Goal: Task Accomplishment & Management: Complete application form

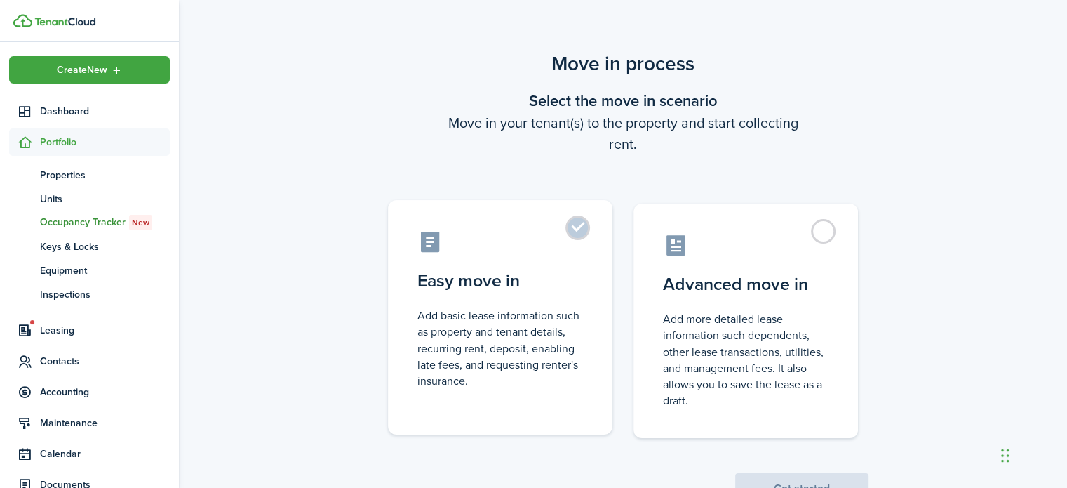
click at [583, 236] on label "Easy move in Add basic lease information such as property and tenant details, r…" at bounding box center [500, 317] width 225 height 234
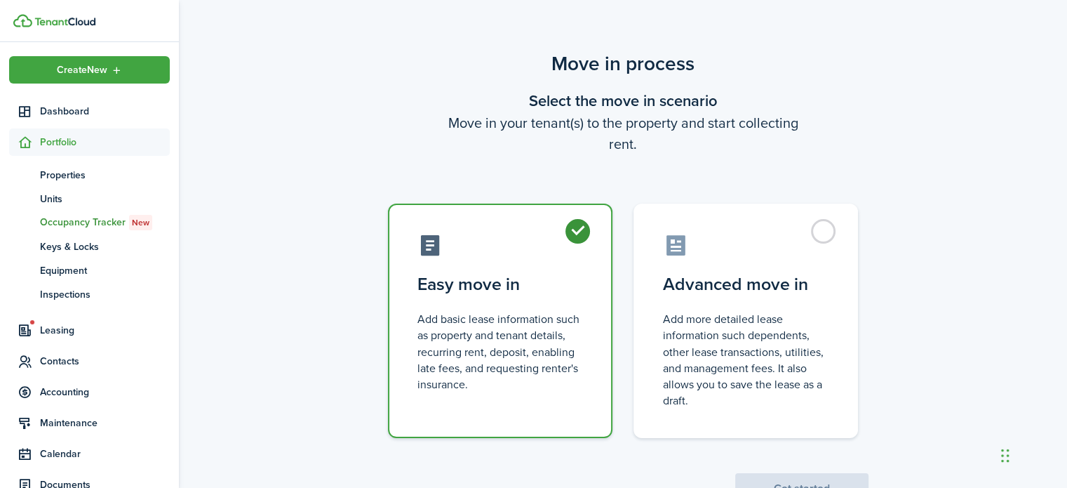
radio input "true"
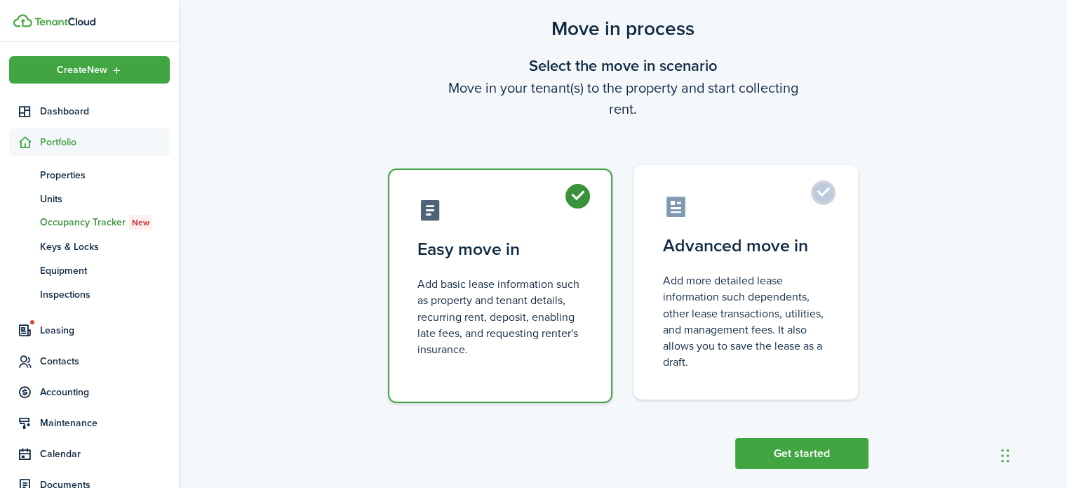
scroll to position [54, 0]
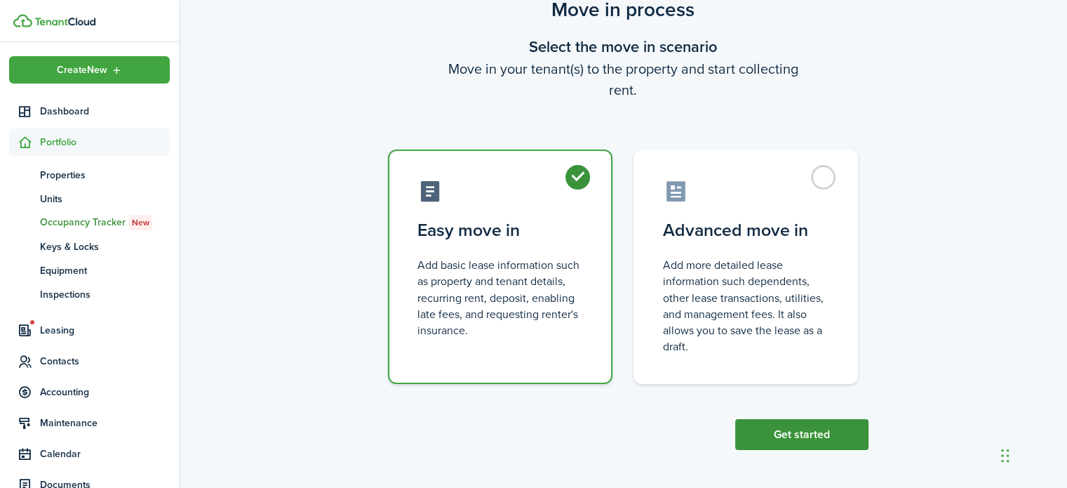
click at [791, 439] on button "Get started" at bounding box center [801, 434] width 133 height 31
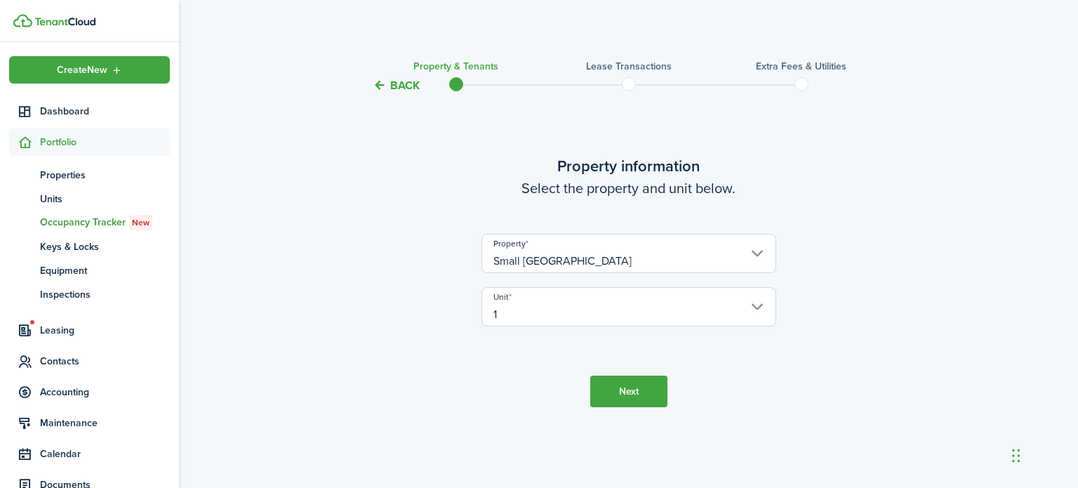
click at [648, 404] on button "Next" at bounding box center [628, 391] width 77 height 32
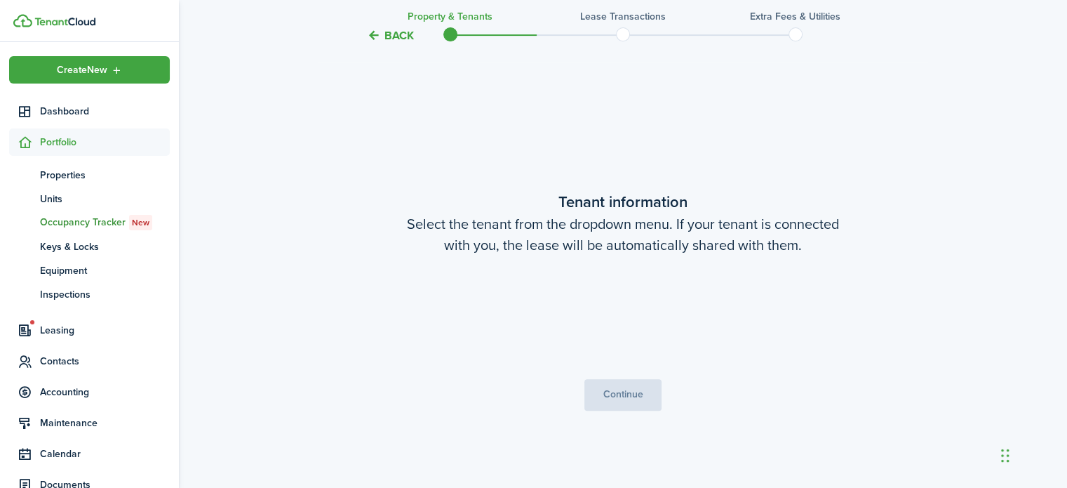
scroll to position [394, 0]
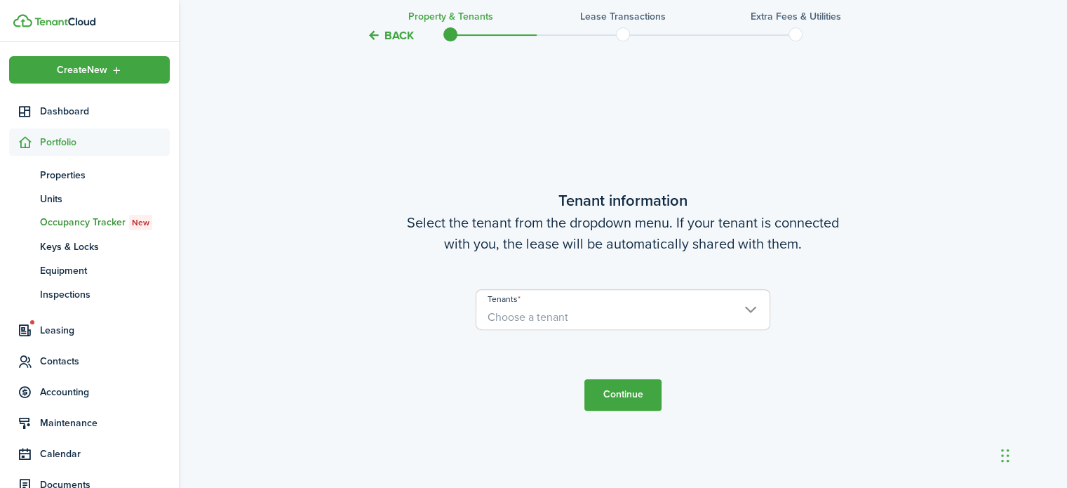
click at [565, 317] on span "Choose a tenant" at bounding box center [528, 317] width 81 height 16
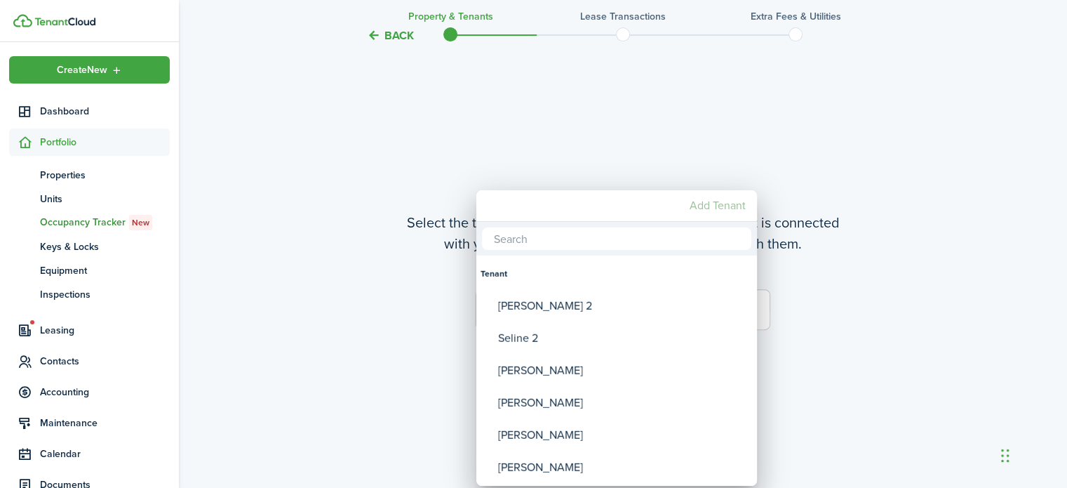
click at [712, 209] on mbsc-button "Add Tenant" at bounding box center [717, 205] width 67 height 25
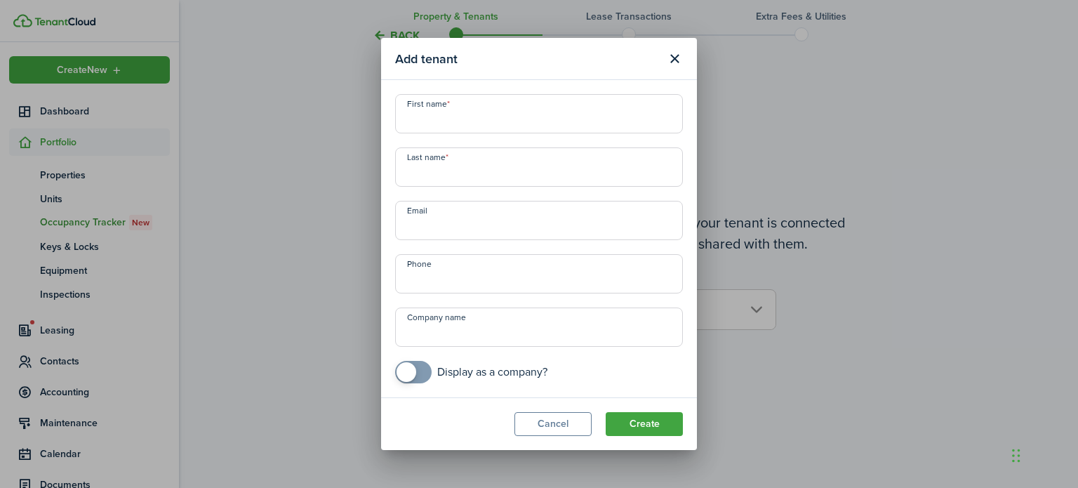
click at [465, 115] on input "First name" at bounding box center [539, 113] width 288 height 39
type input "Mark"
click at [493, 173] on input "Last name" at bounding box center [539, 166] width 288 height 39
type input "[PERSON_NAME]"
type input "+1"
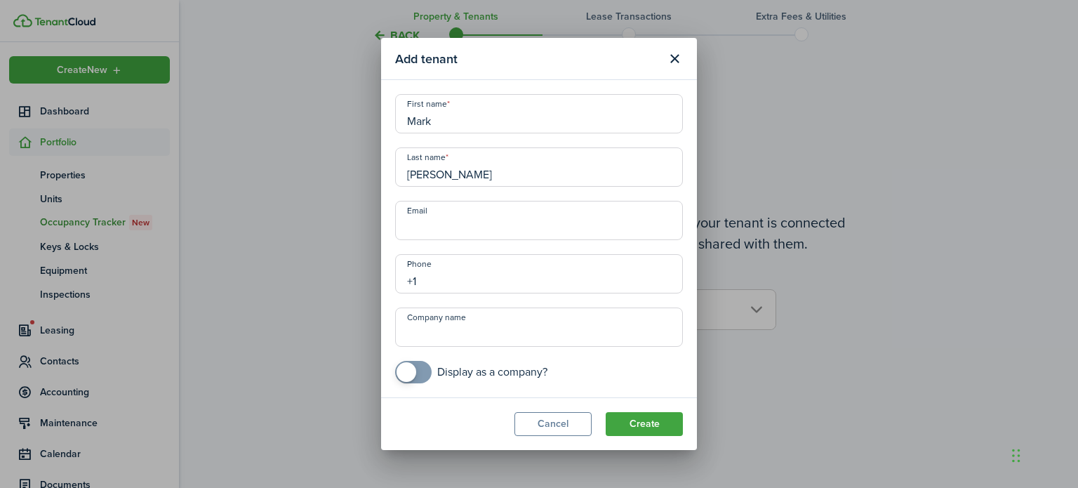
click at [463, 273] on input "+1" at bounding box center [539, 273] width 288 height 39
click at [429, 224] on input "Email" at bounding box center [539, 220] width 288 height 39
click at [646, 421] on button "Create" at bounding box center [644, 424] width 77 height 24
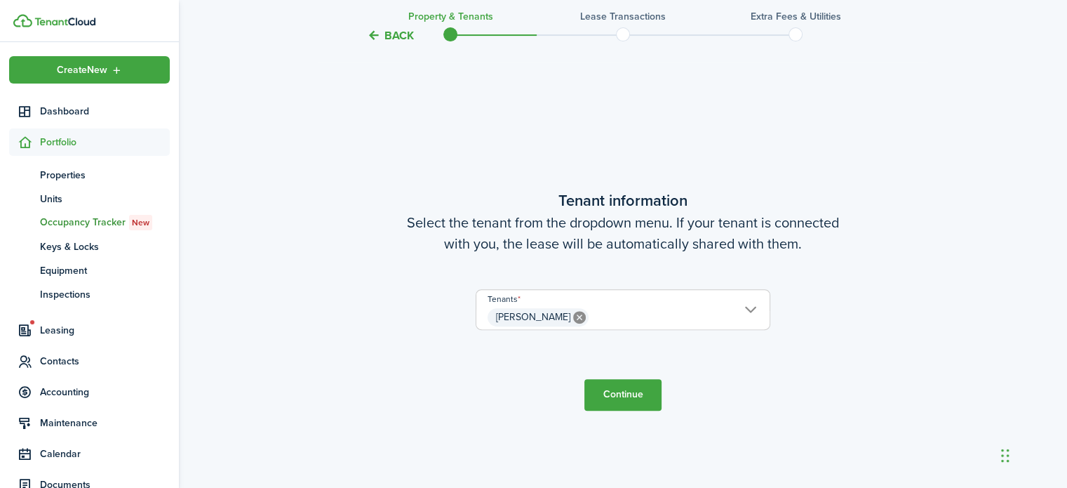
click at [634, 397] on button "Continue" at bounding box center [623, 395] width 77 height 32
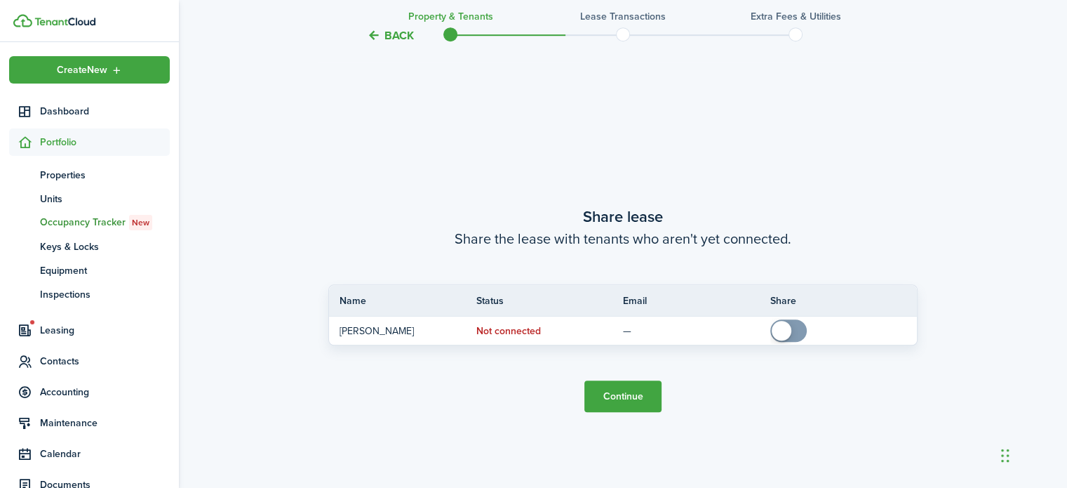
scroll to position [881, 0]
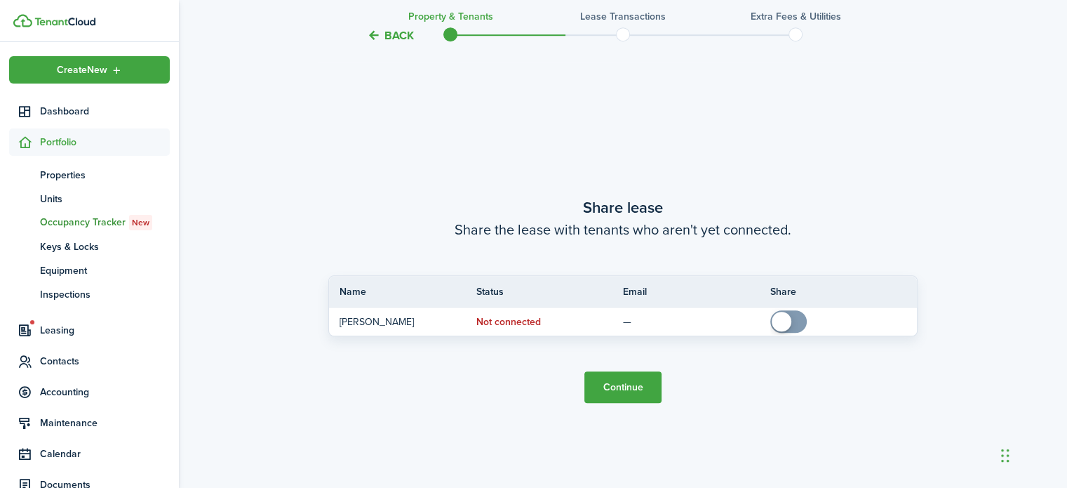
click at [626, 392] on button "Continue" at bounding box center [623, 387] width 77 height 32
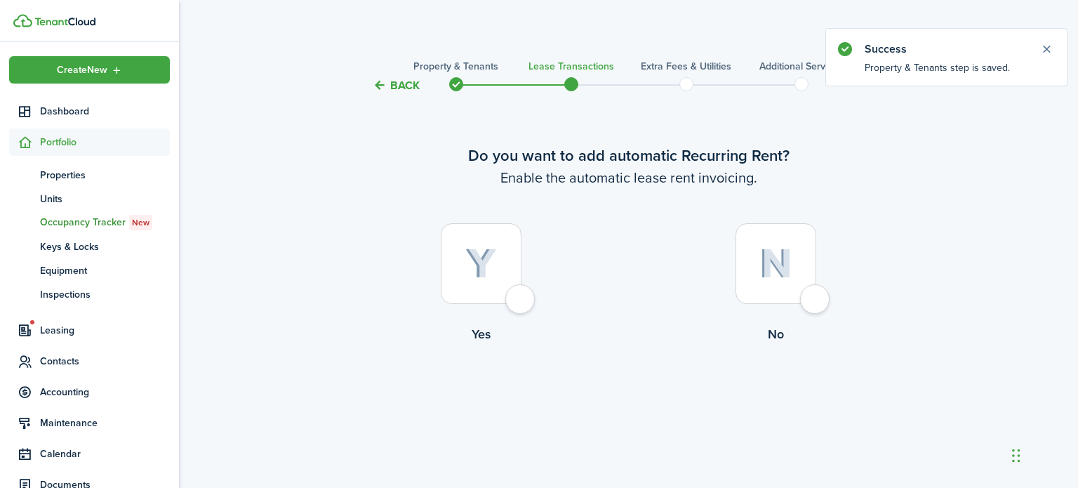
click at [521, 304] on div at bounding box center [481, 263] width 81 height 81
radio input "true"
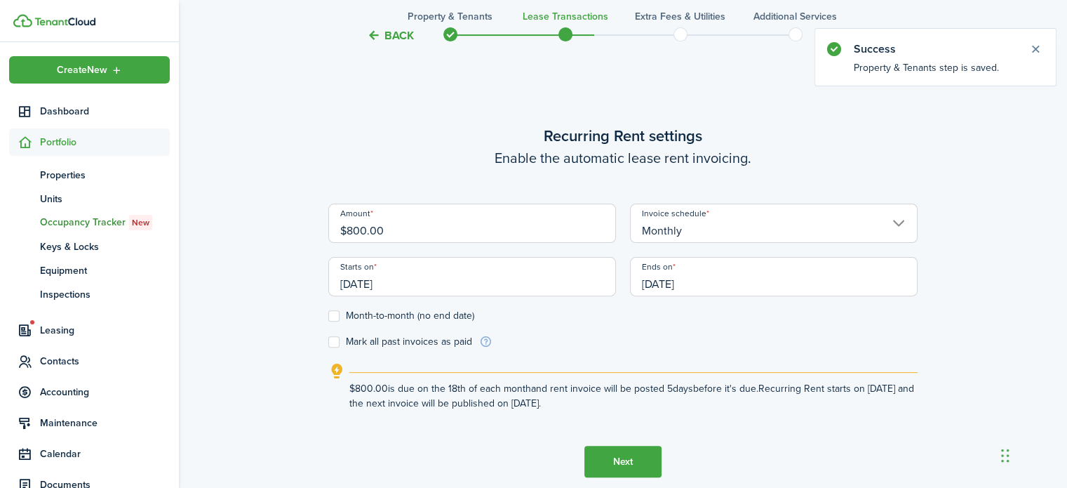
scroll to position [394, 0]
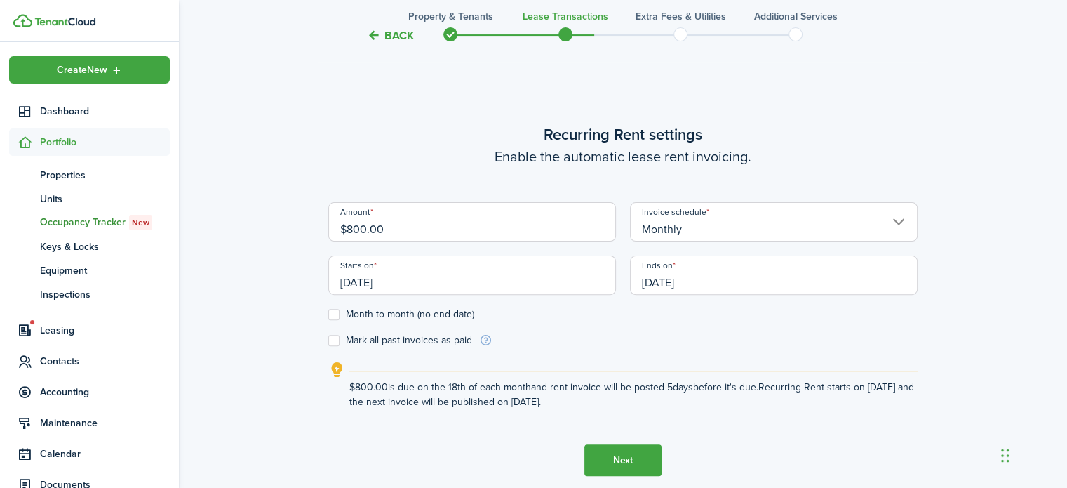
click at [401, 279] on input "[DATE]" at bounding box center [472, 274] width 288 height 39
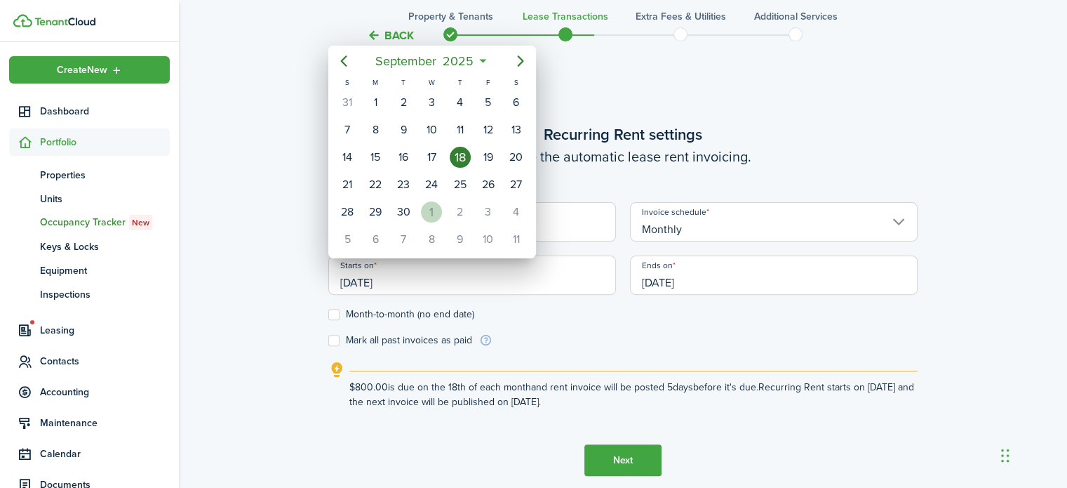
click at [432, 207] on div "1" at bounding box center [431, 211] width 21 height 21
type input "[DATE]"
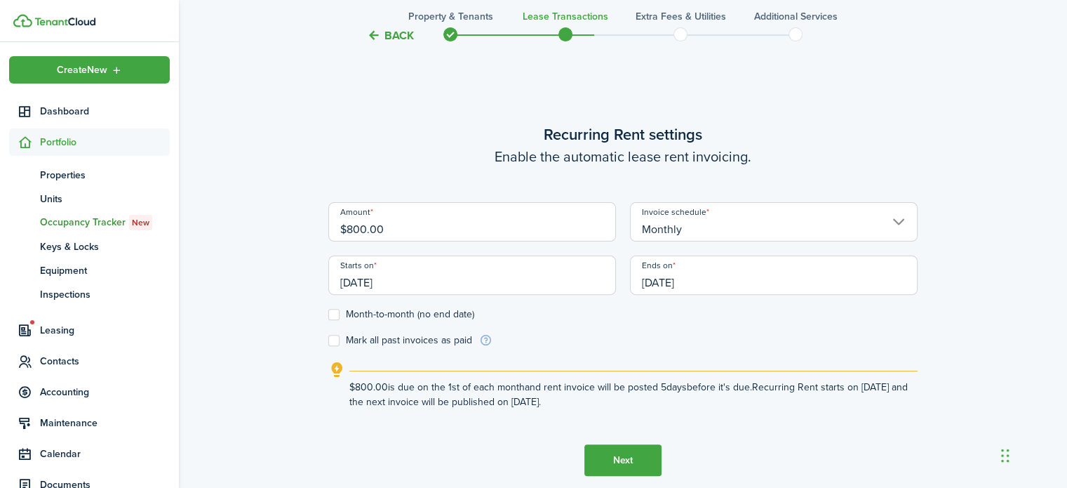
click at [727, 280] on input "[DATE]" at bounding box center [774, 274] width 288 height 39
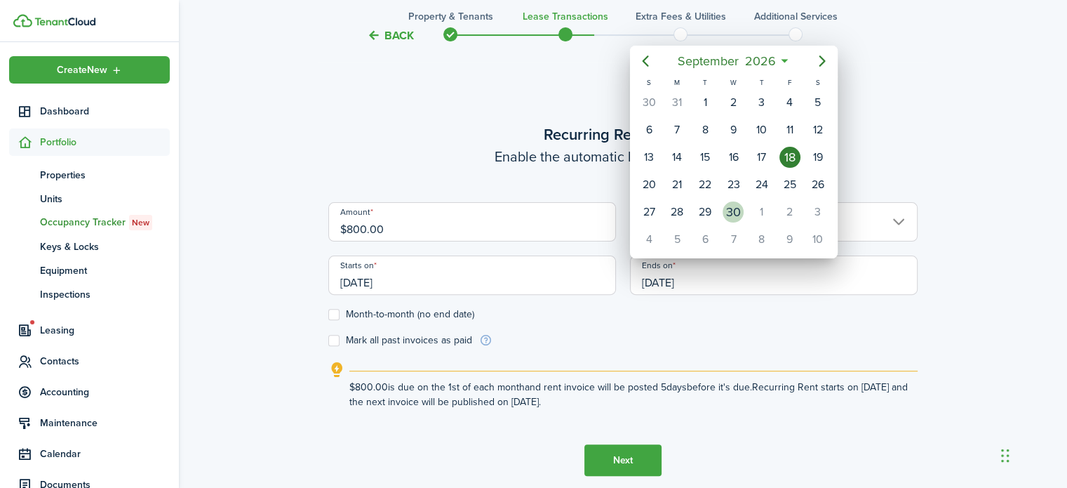
click at [736, 203] on div "30" at bounding box center [733, 211] width 21 height 21
type input "[DATE]"
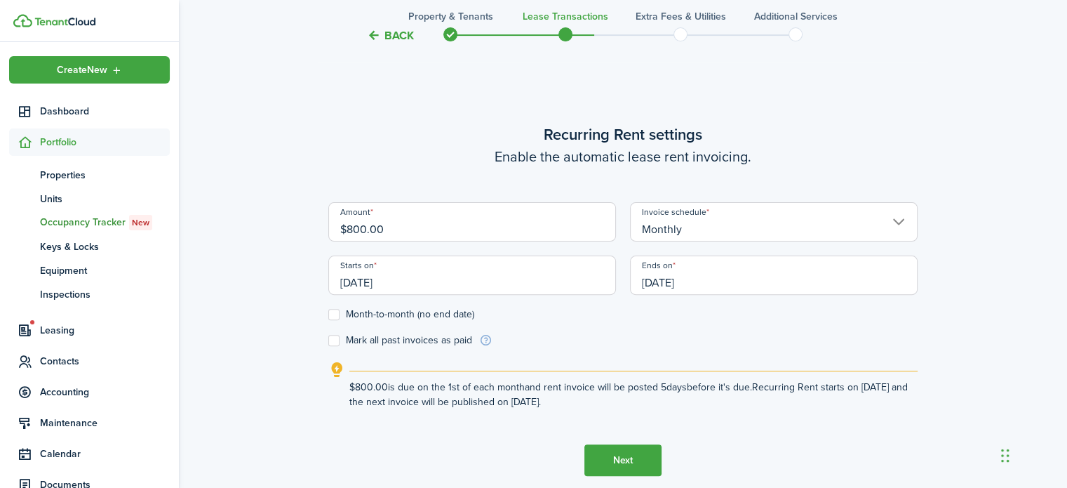
click at [658, 339] on form "Amount $800.00 Invoice schedule Monthly Starts on [DATE] Ends on [DATE] Month-t…" at bounding box center [622, 274] width 589 height 145
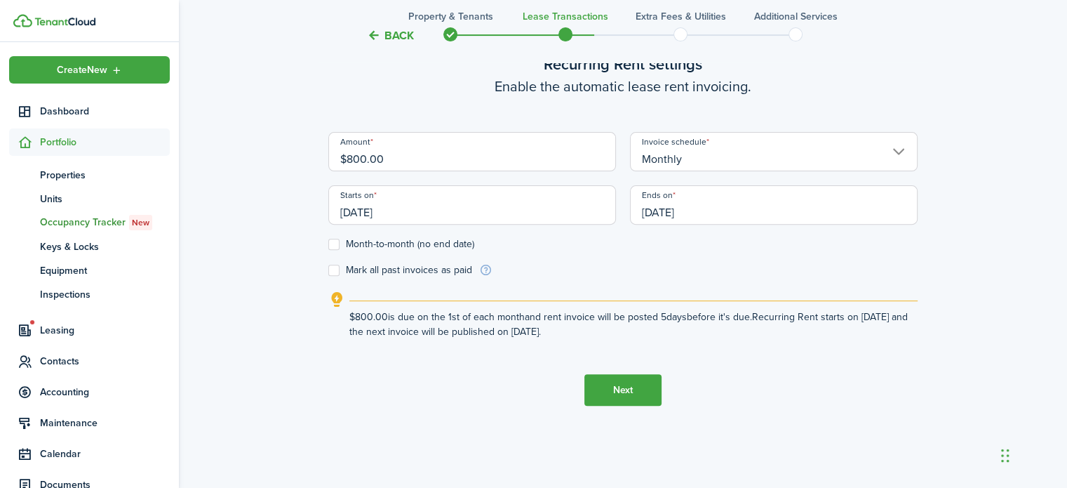
click at [654, 387] on button "Next" at bounding box center [623, 390] width 77 height 32
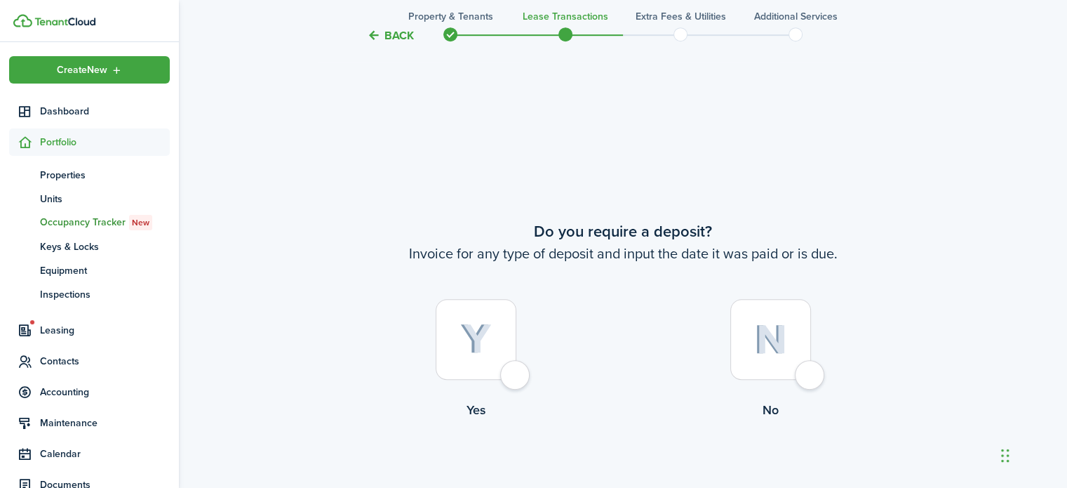
scroll to position [881, 0]
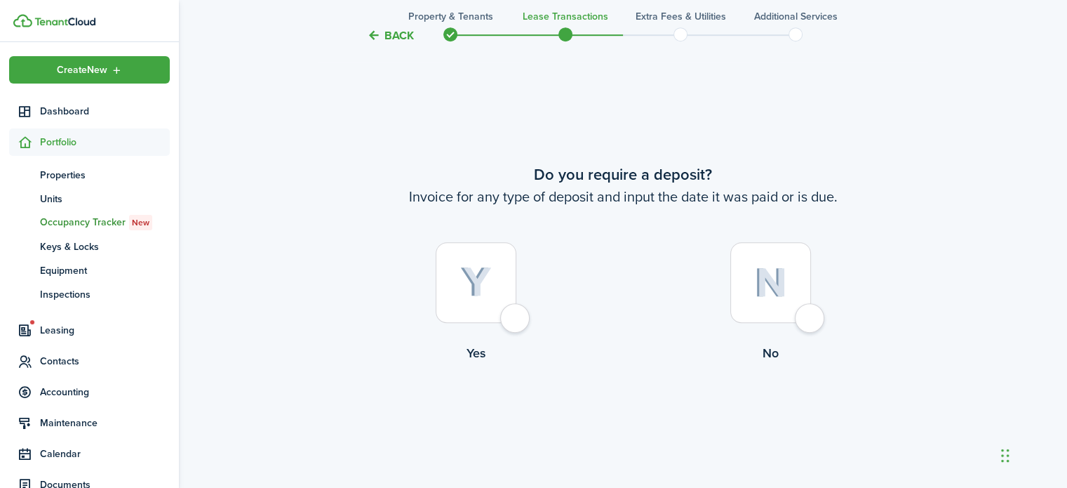
click at [516, 319] on div at bounding box center [476, 282] width 81 height 81
radio input "true"
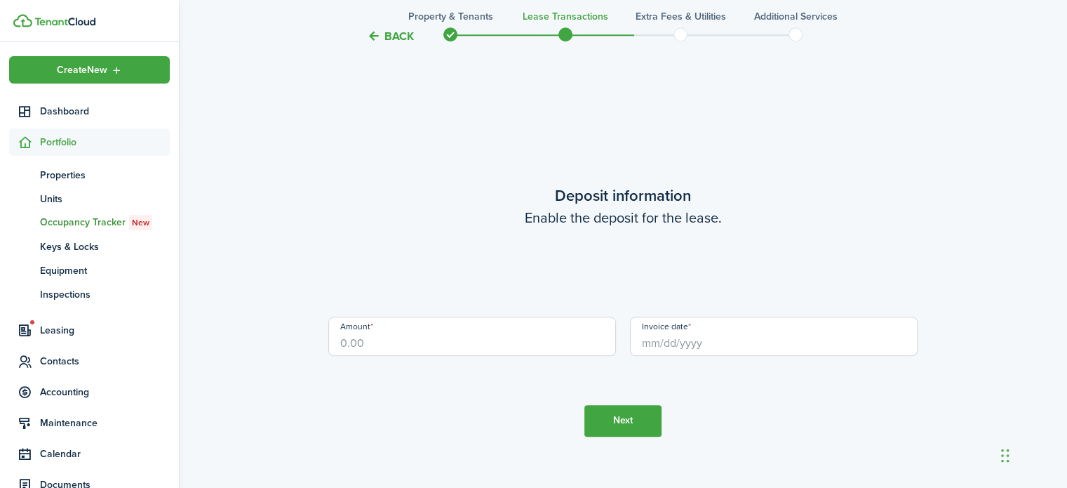
scroll to position [1370, 0]
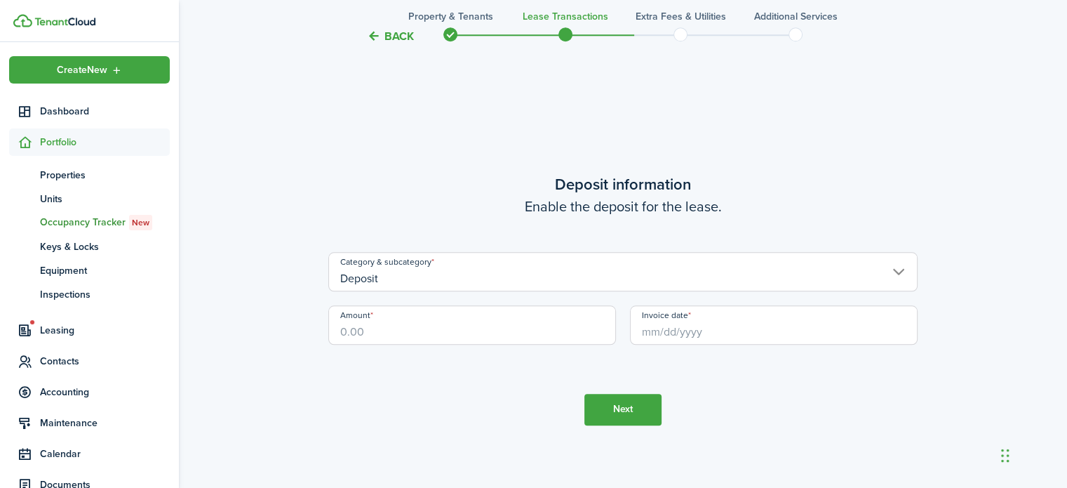
click at [370, 333] on input "Amount" at bounding box center [472, 324] width 288 height 39
click at [674, 333] on input "Invoice date" at bounding box center [774, 324] width 288 height 39
type input "$800.00"
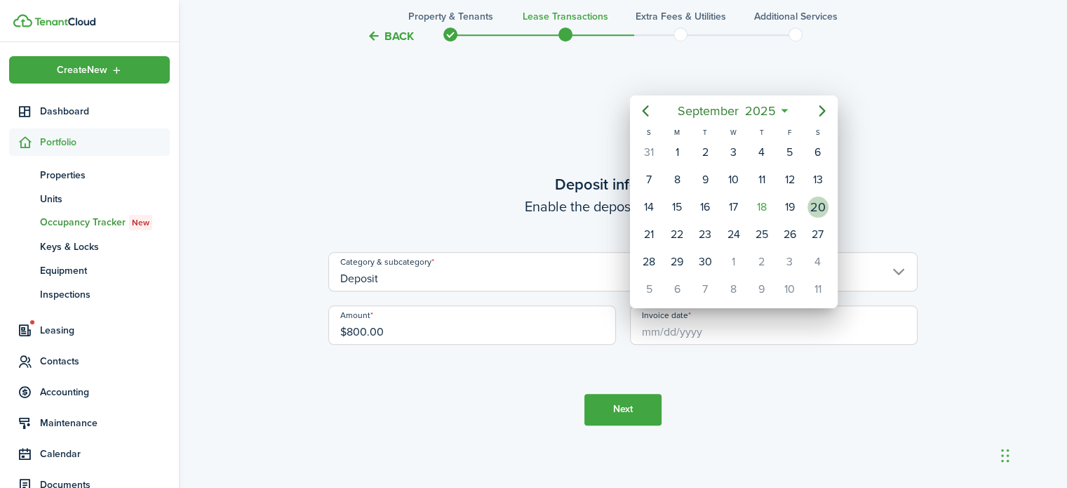
click at [813, 205] on div "20" at bounding box center [818, 206] width 21 height 21
type input "[DATE]"
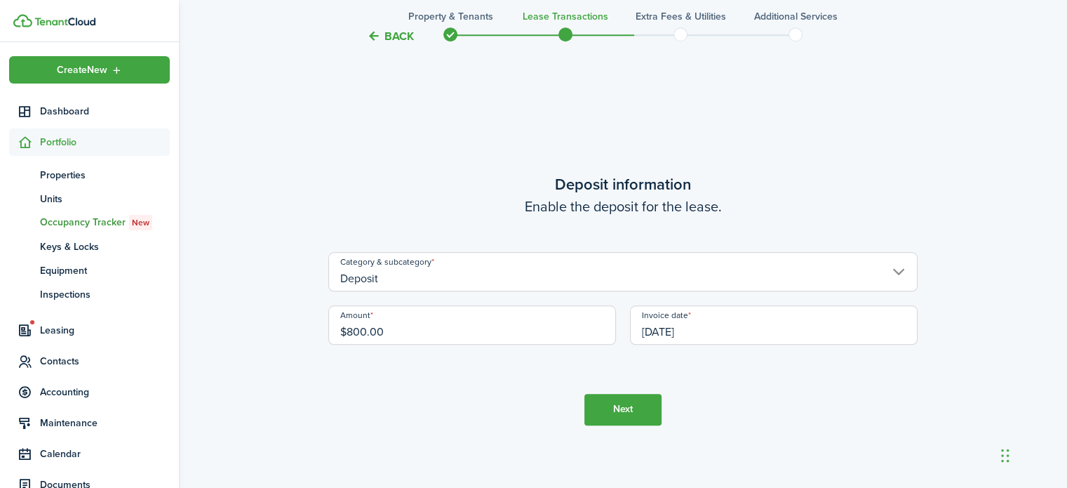
click at [617, 415] on button "Next" at bounding box center [623, 410] width 77 height 32
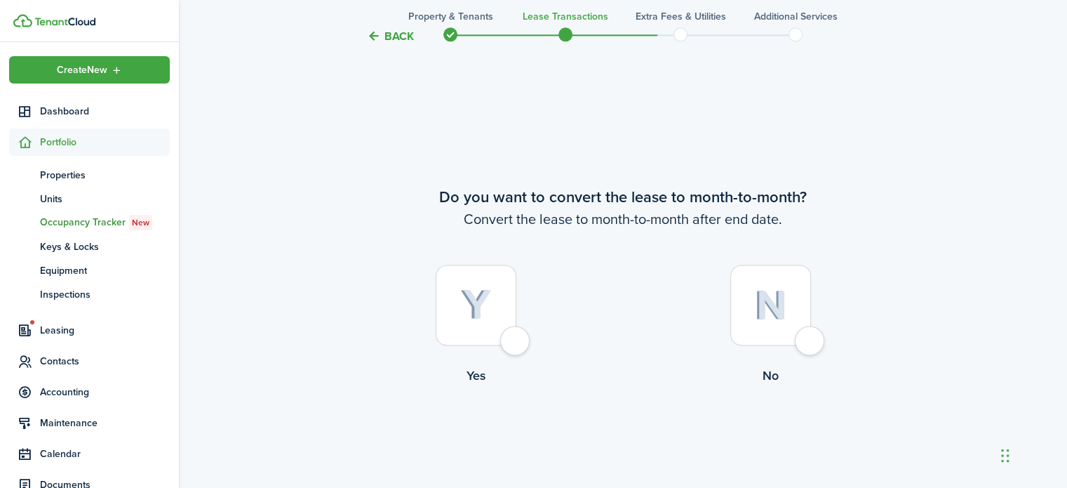
scroll to position [1858, 0]
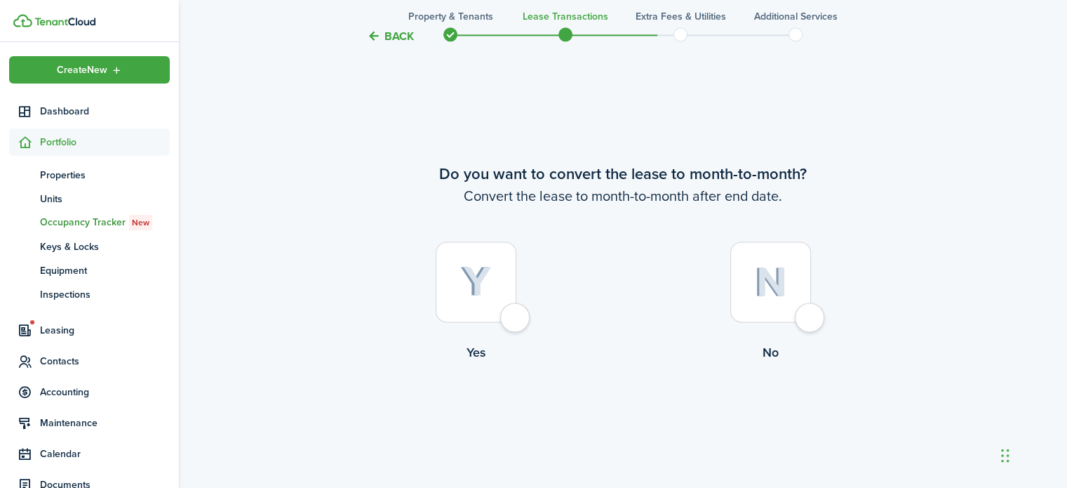
click at [516, 319] on div at bounding box center [476, 281] width 81 height 81
radio input "true"
click at [628, 415] on button "Continue" at bounding box center [623, 420] width 77 height 32
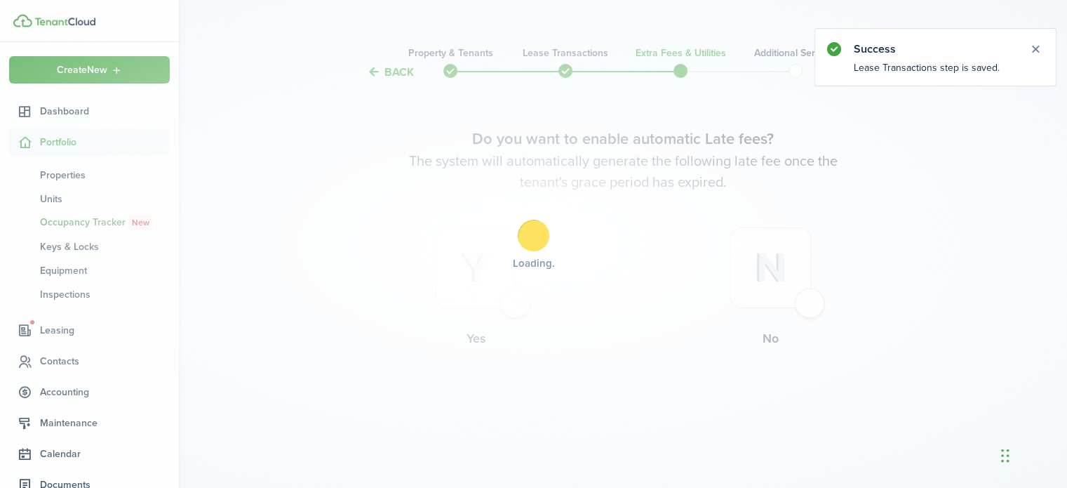
scroll to position [0, 0]
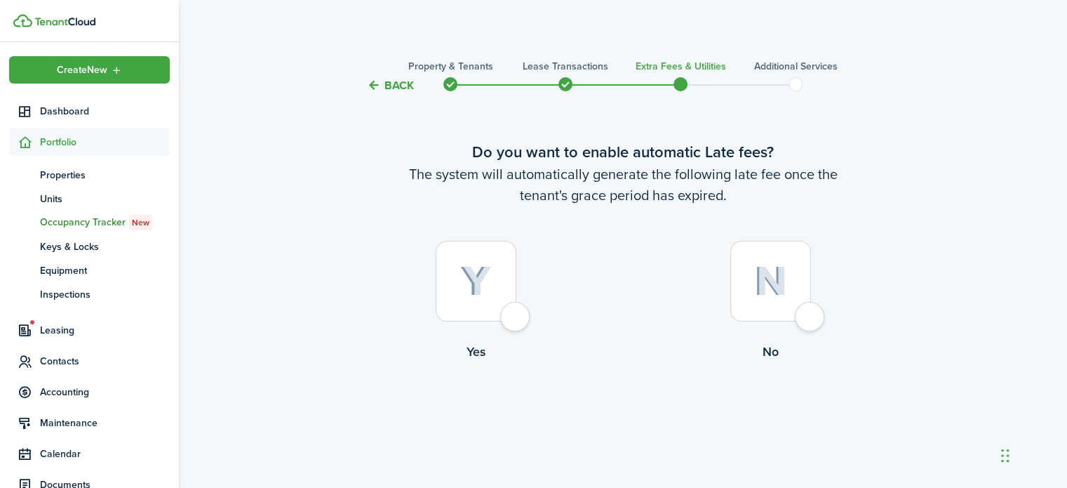
click at [514, 321] on div at bounding box center [476, 281] width 81 height 81
radio input "true"
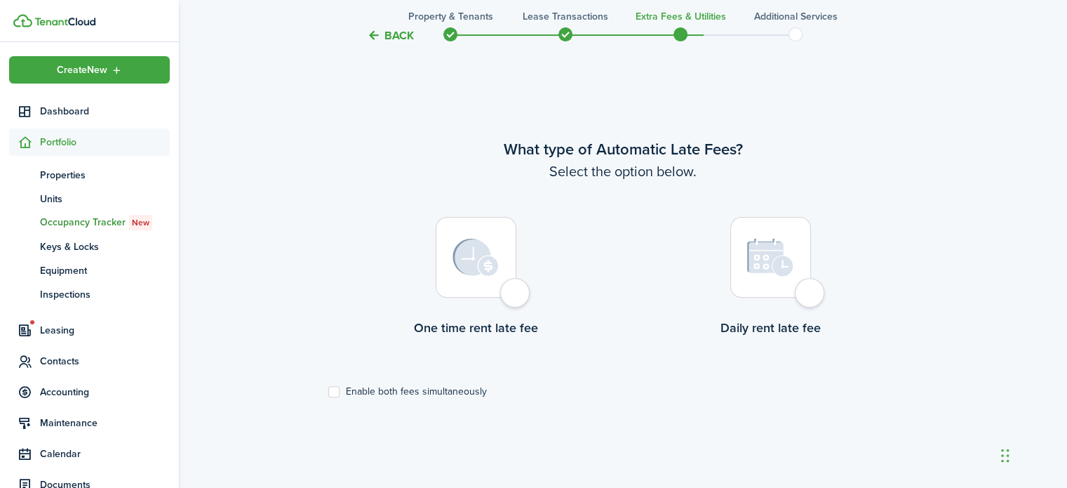
scroll to position [407, 0]
click at [516, 294] on div at bounding box center [476, 255] width 81 height 81
radio input "true"
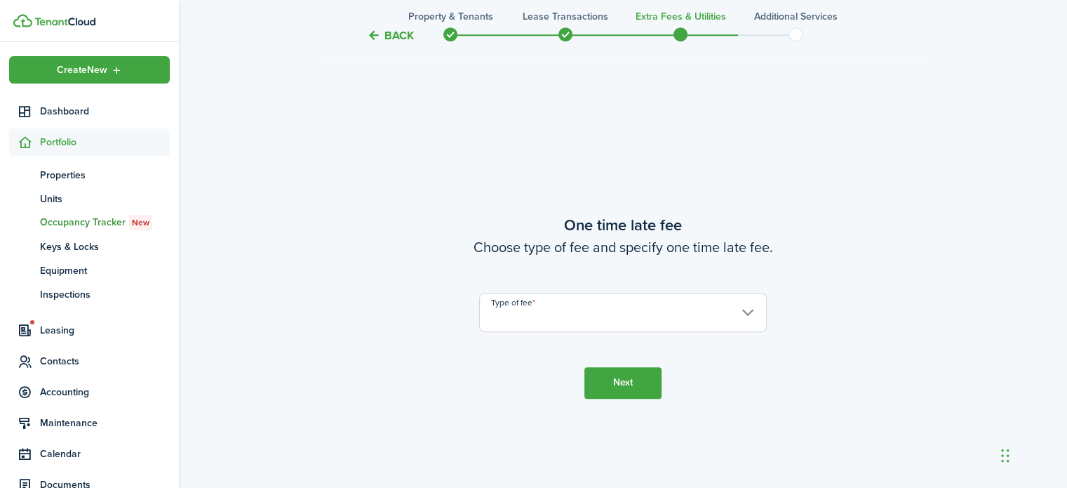
scroll to position [895, 0]
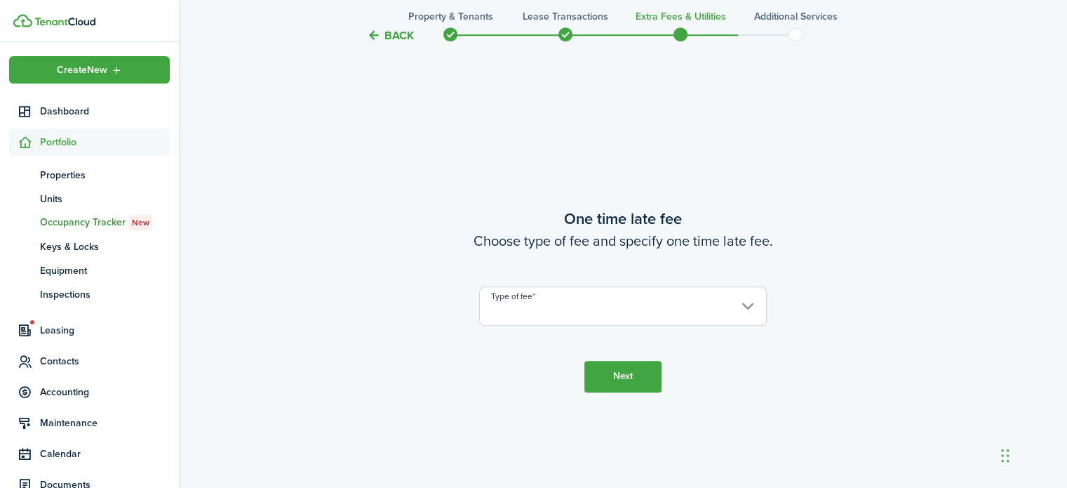
click at [564, 309] on input "Type of fee" at bounding box center [623, 305] width 288 height 39
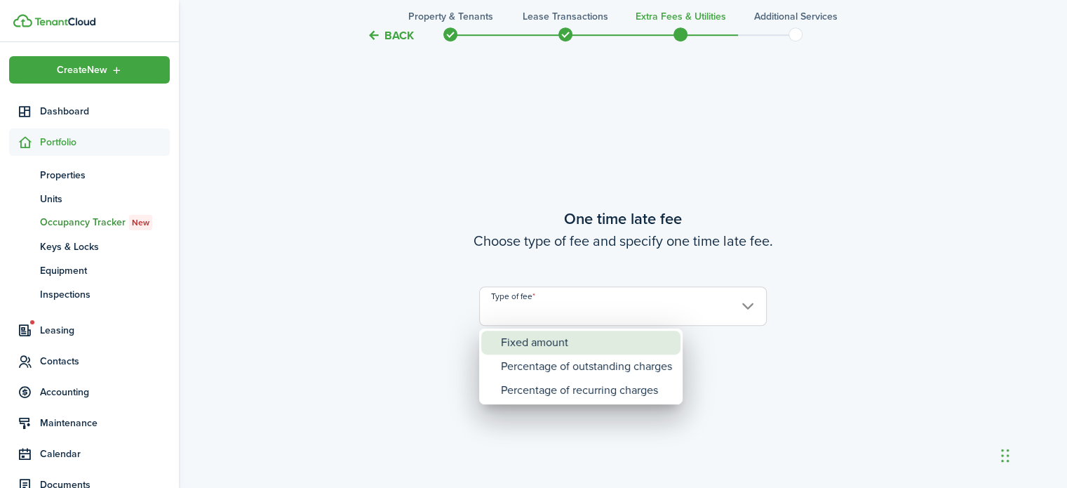
click at [556, 340] on div "Fixed amount" at bounding box center [586, 343] width 171 height 24
type input "Fixed amount"
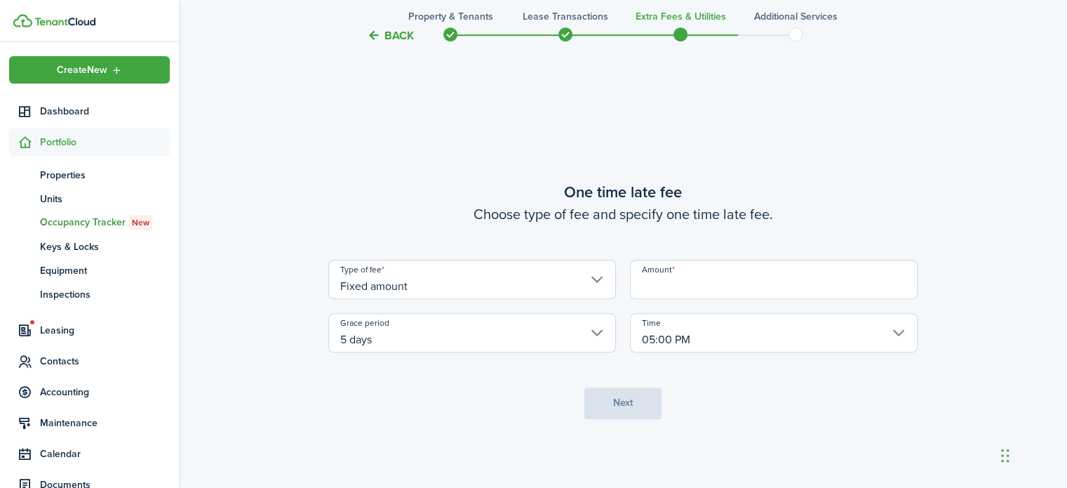
click at [728, 277] on input "Amount" at bounding box center [774, 279] width 288 height 39
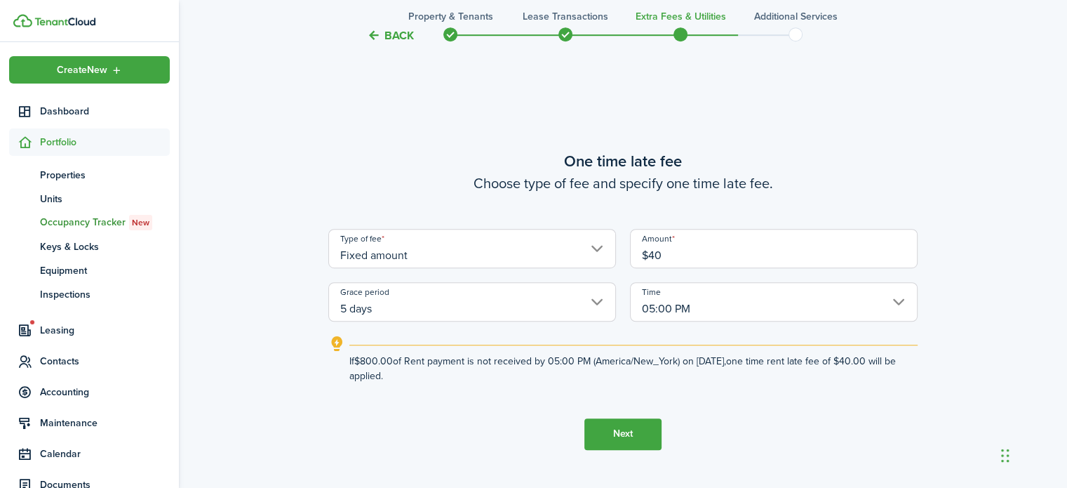
type input "$40.00"
click at [874, 394] on tc-wizard-step "One time late fee Choose type of fee and specify one time late fee. Type of fee…" at bounding box center [622, 299] width 589 height 488
click at [902, 293] on input "05:00 PM" at bounding box center [774, 301] width 288 height 39
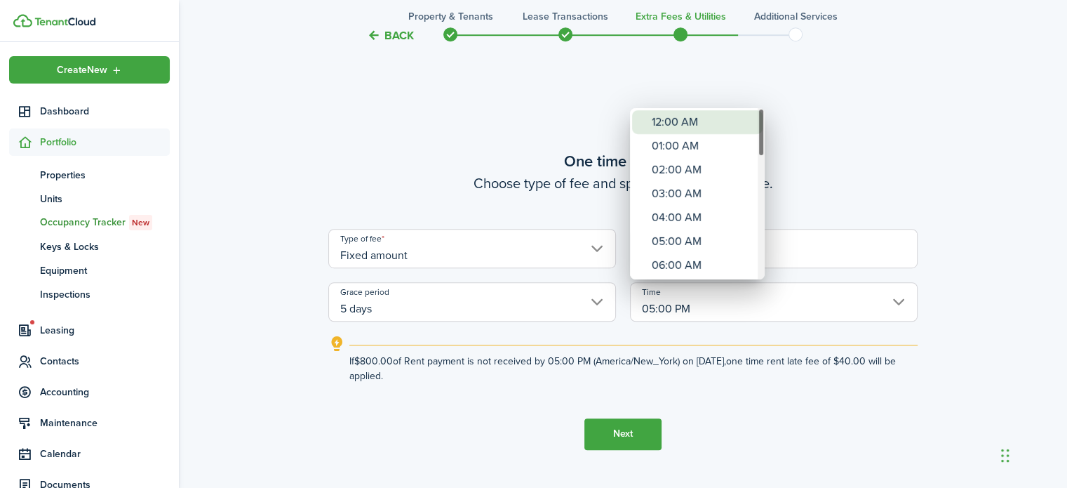
click at [724, 114] on div "12:00 AM" at bounding box center [703, 122] width 102 height 24
type input "12:00 AM"
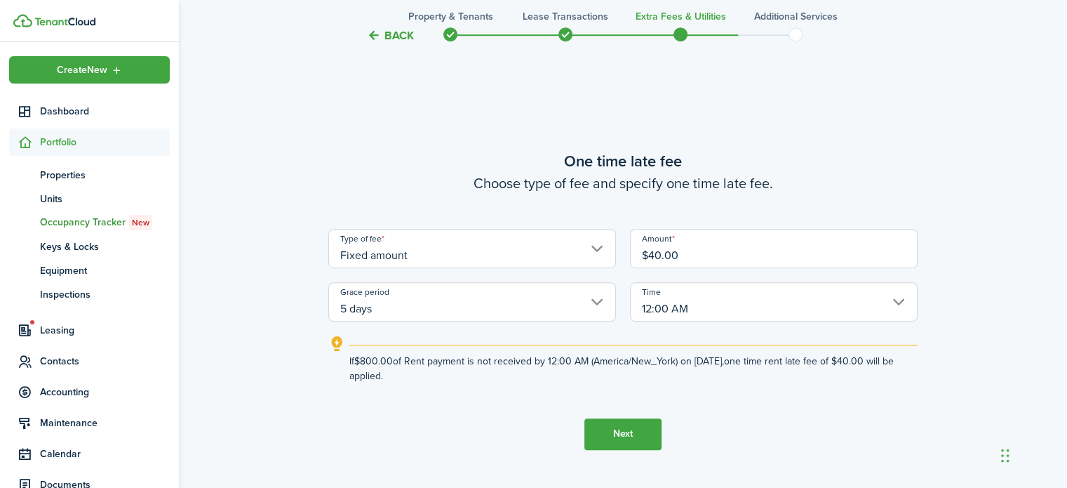
click at [619, 436] on button "Next" at bounding box center [623, 434] width 77 height 32
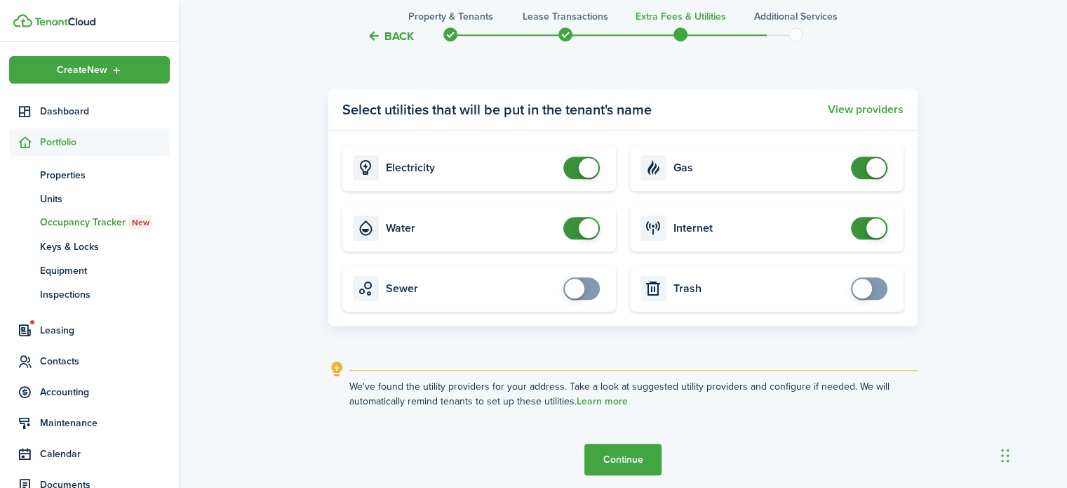
scroll to position [1523, 0]
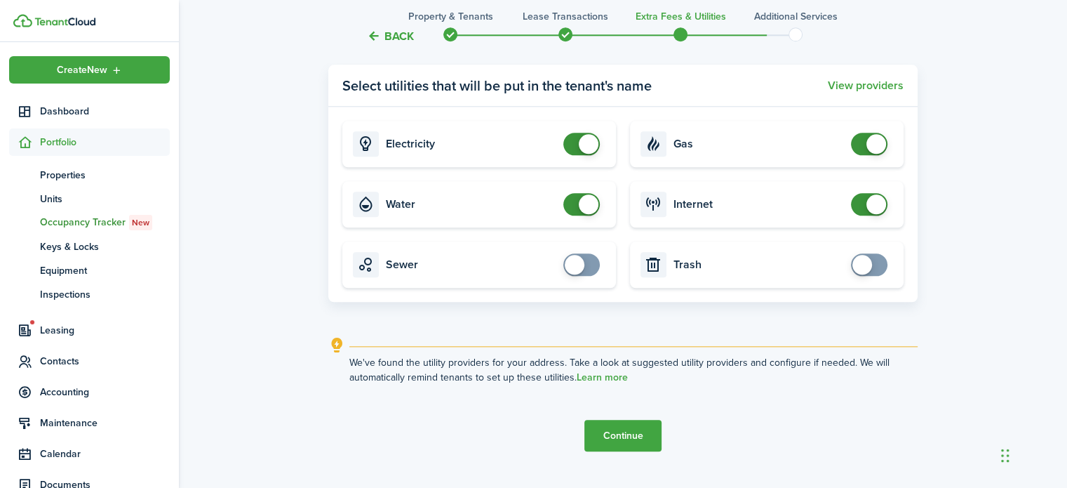
click at [864, 148] on span at bounding box center [869, 144] width 14 height 22
checkbox input "true"
click at [865, 154] on span at bounding box center [869, 144] width 14 height 22
checkbox input "false"
click at [577, 205] on span at bounding box center [582, 204] width 14 height 22
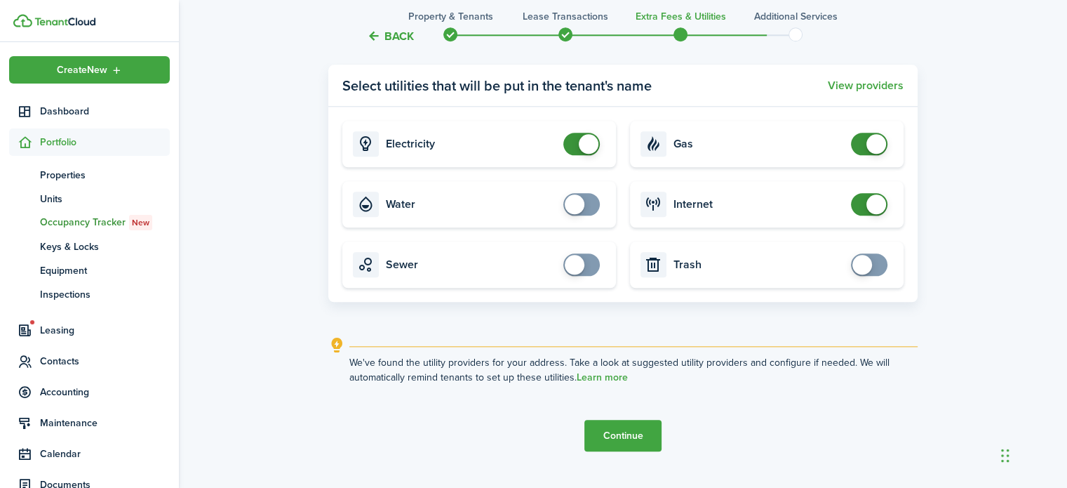
click at [591, 433] on button "Continue" at bounding box center [623, 436] width 77 height 32
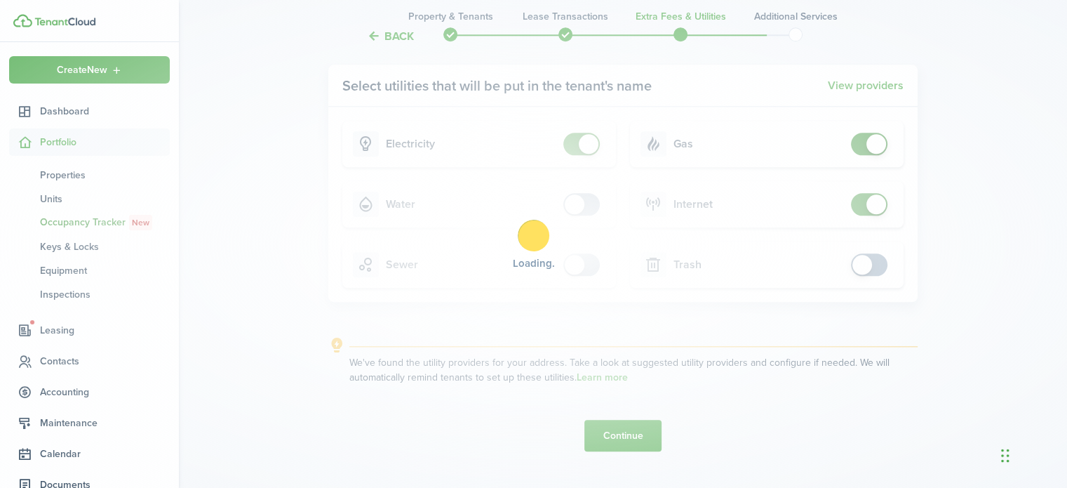
scroll to position [0, 0]
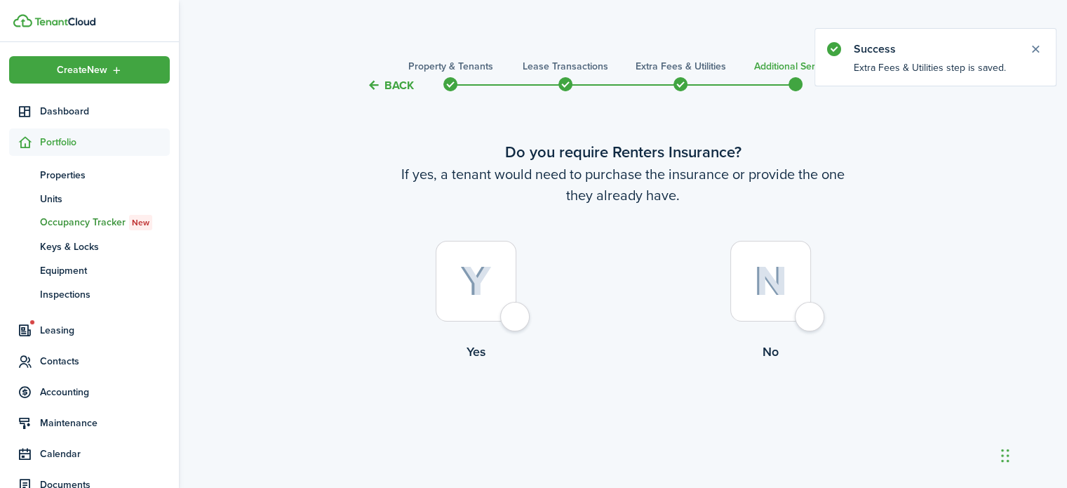
click at [806, 319] on div at bounding box center [771, 281] width 81 height 81
radio input "true"
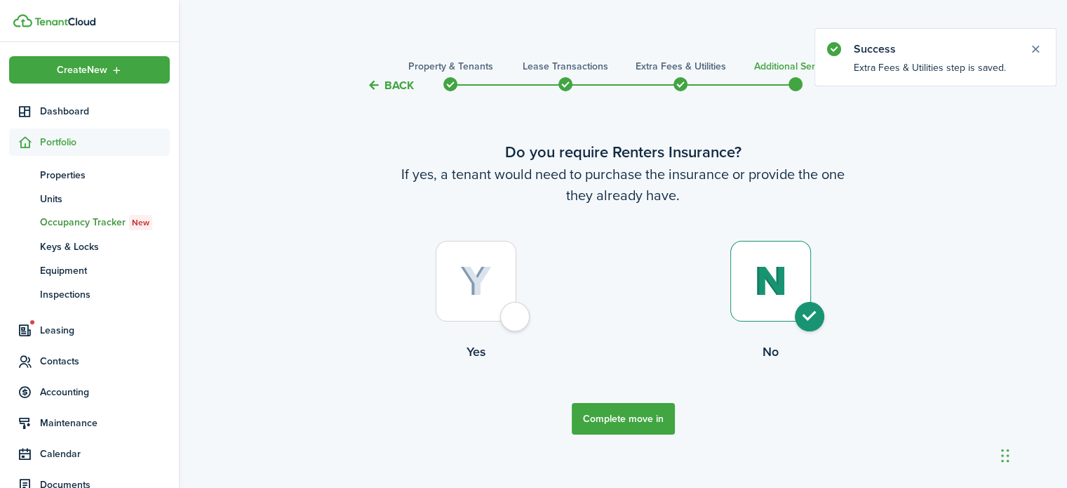
click at [615, 423] on button "Complete move in" at bounding box center [623, 419] width 103 height 32
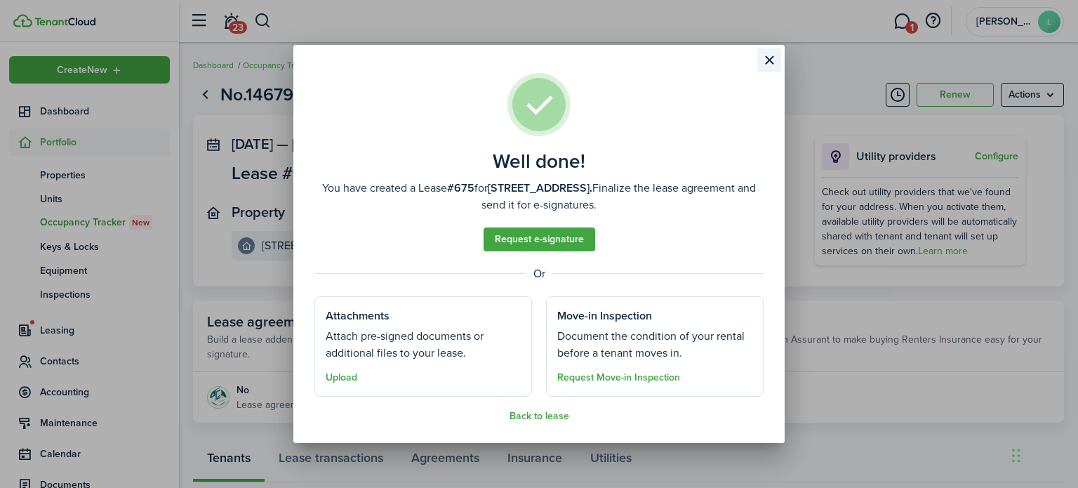
click at [765, 60] on button "Close modal" at bounding box center [769, 60] width 24 height 24
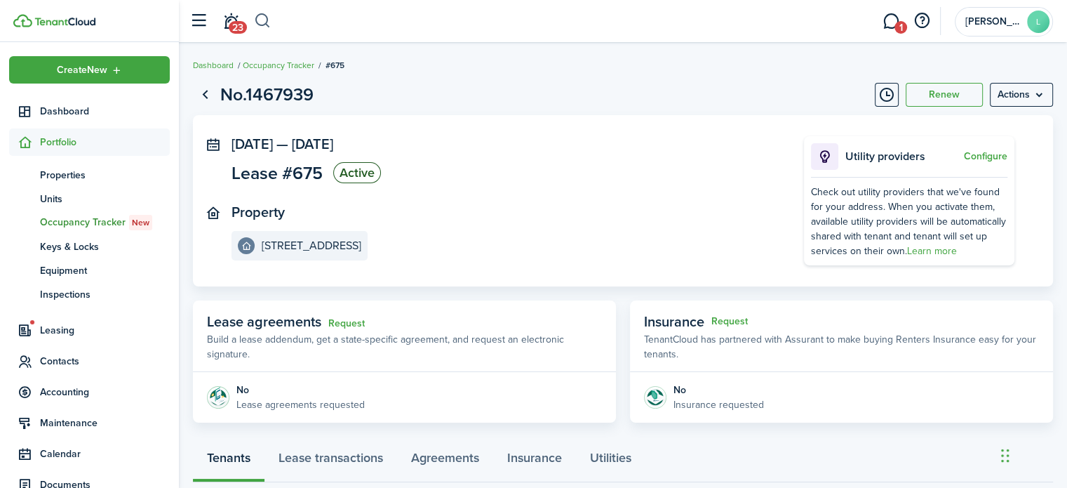
click at [269, 25] on button "button" at bounding box center [263, 21] width 18 height 24
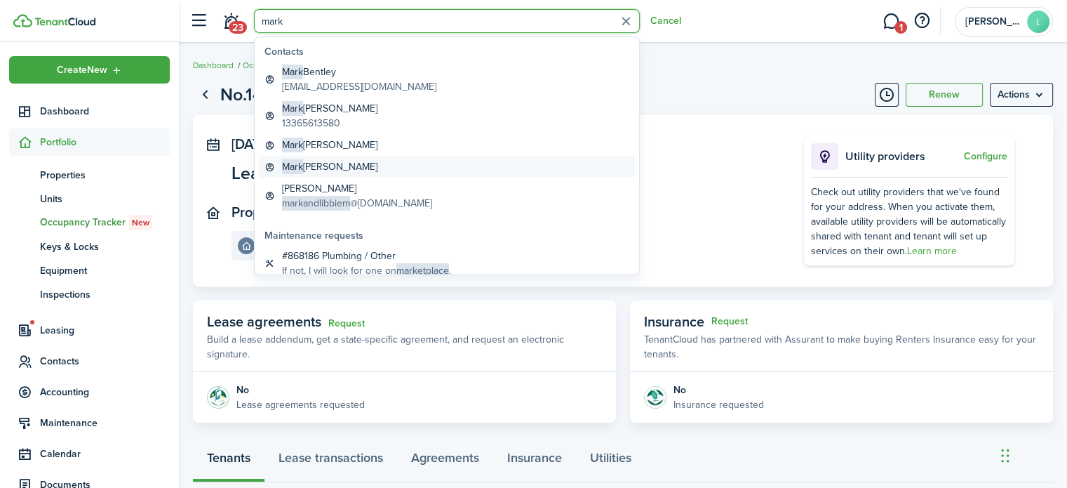
type input "mark"
click at [343, 169] on link "[PERSON_NAME]" at bounding box center [447, 167] width 376 height 22
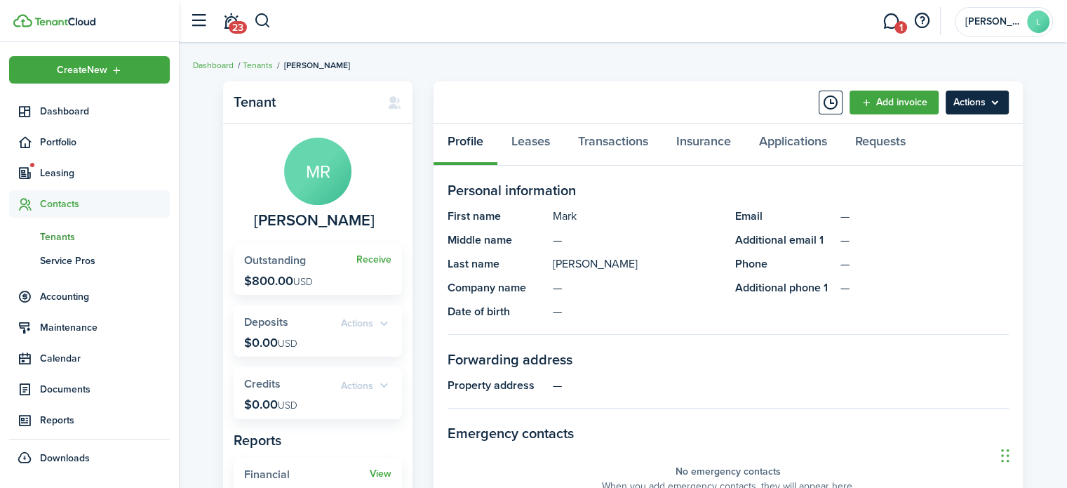
click at [987, 100] on menu-btn "Actions" at bounding box center [977, 103] width 63 height 24
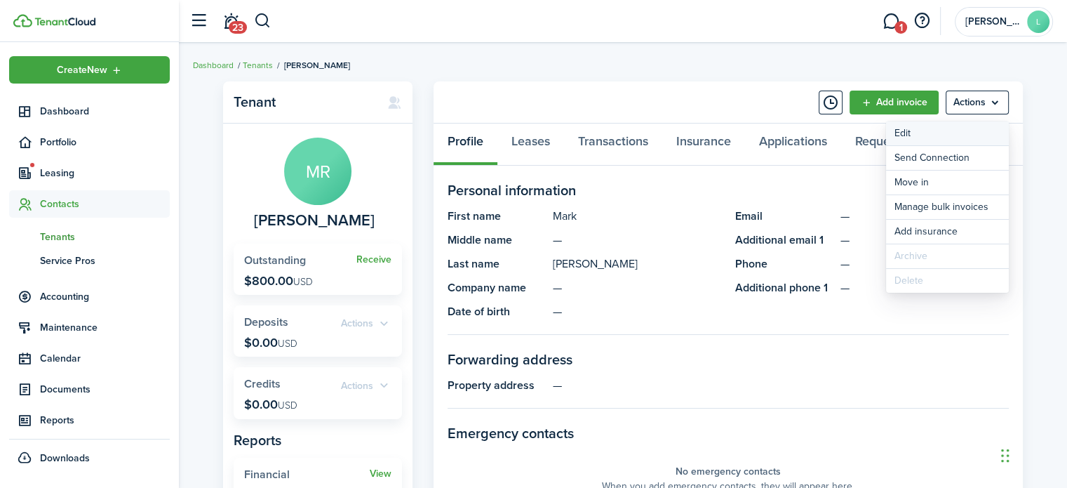
click at [977, 140] on link "Edit" at bounding box center [947, 133] width 123 height 24
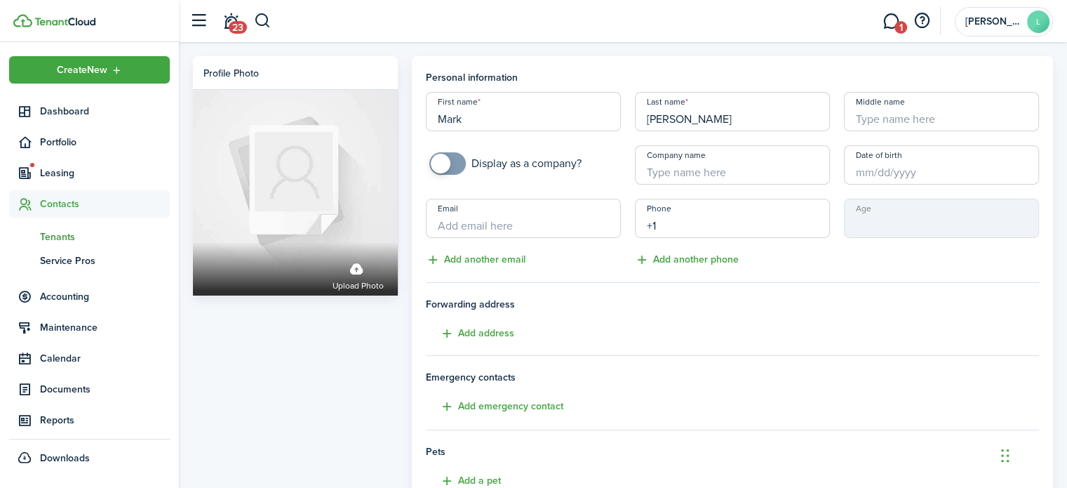
click at [705, 214] on input "+1" at bounding box center [732, 218] width 195 height 39
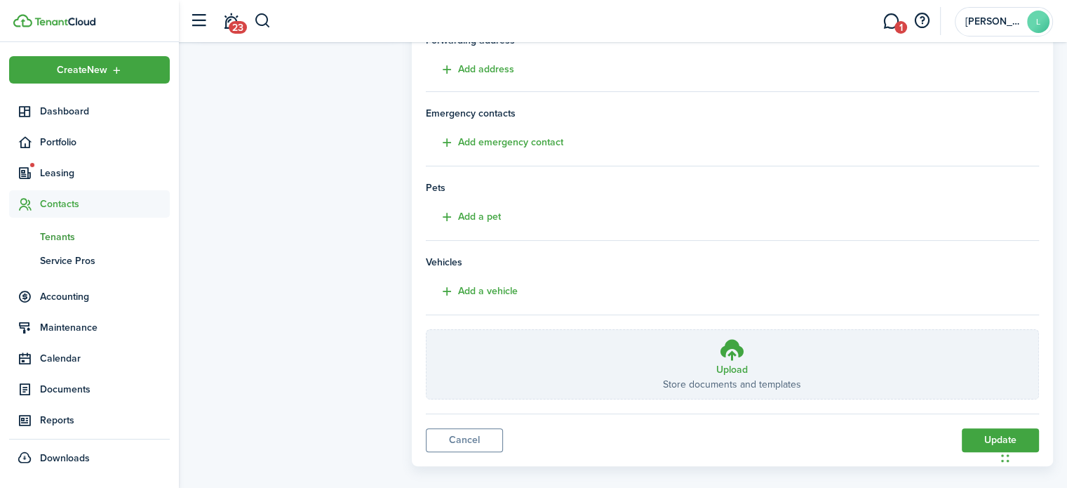
scroll to position [278, 0]
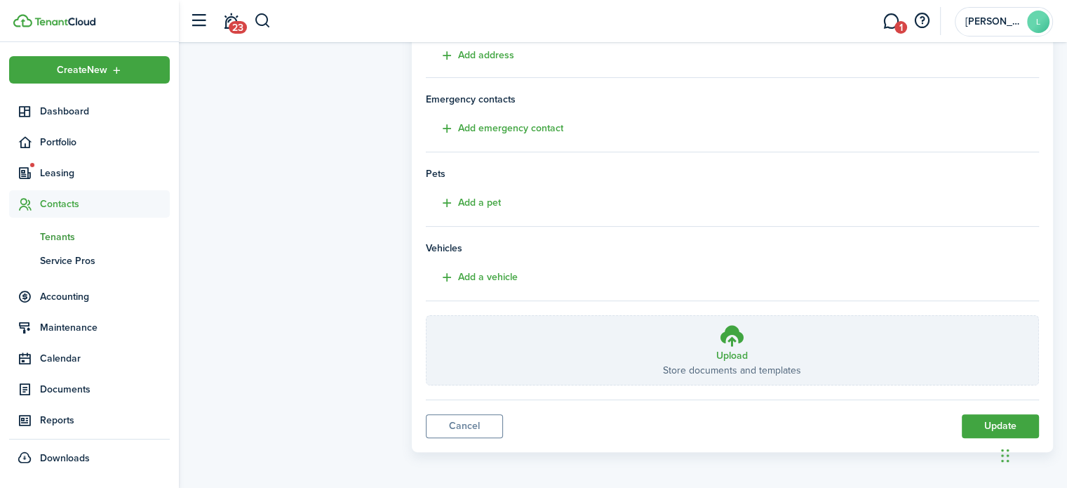
type input "[PHONE_NUMBER]"
click at [978, 422] on button "Update" at bounding box center [1000, 426] width 77 height 24
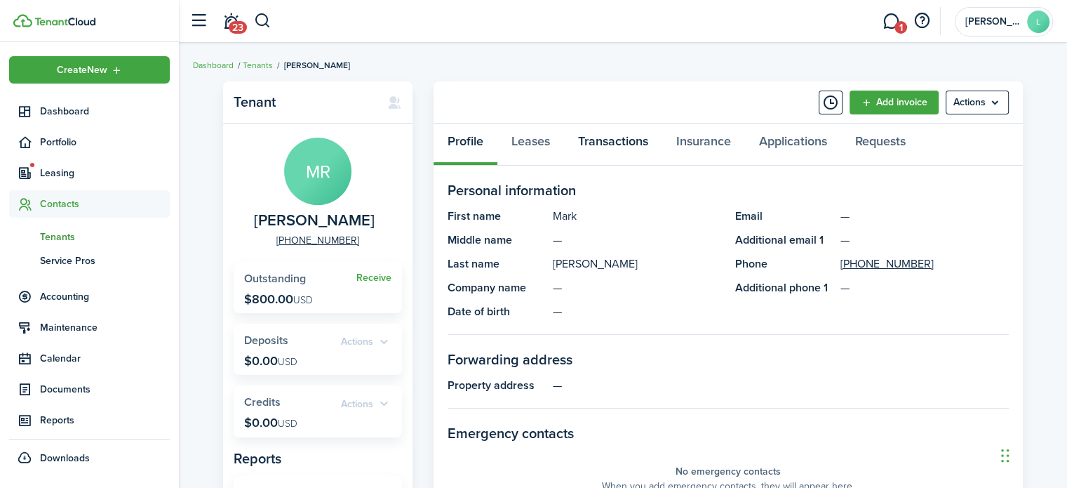
click at [599, 140] on link "Transactions" at bounding box center [613, 145] width 98 height 42
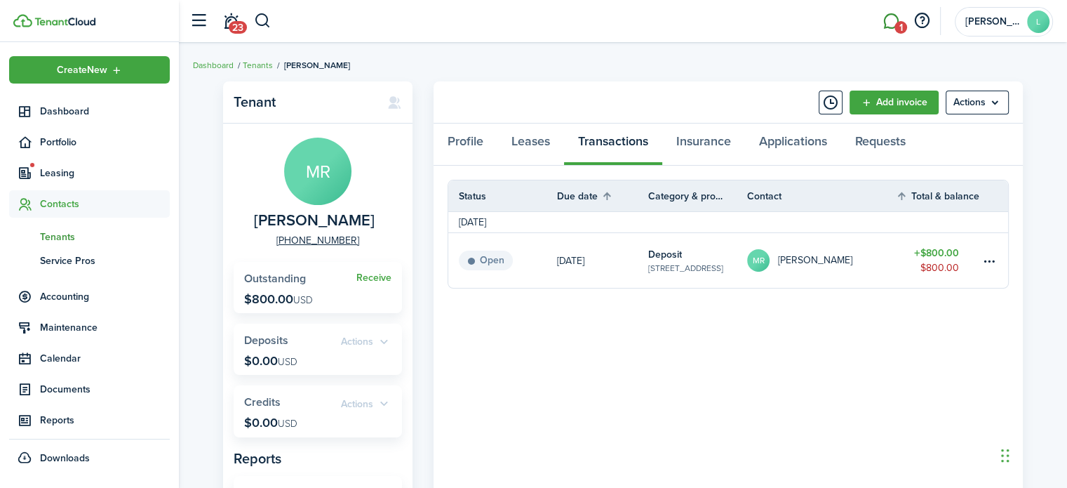
click at [892, 23] on link "1" at bounding box center [891, 22] width 27 height 36
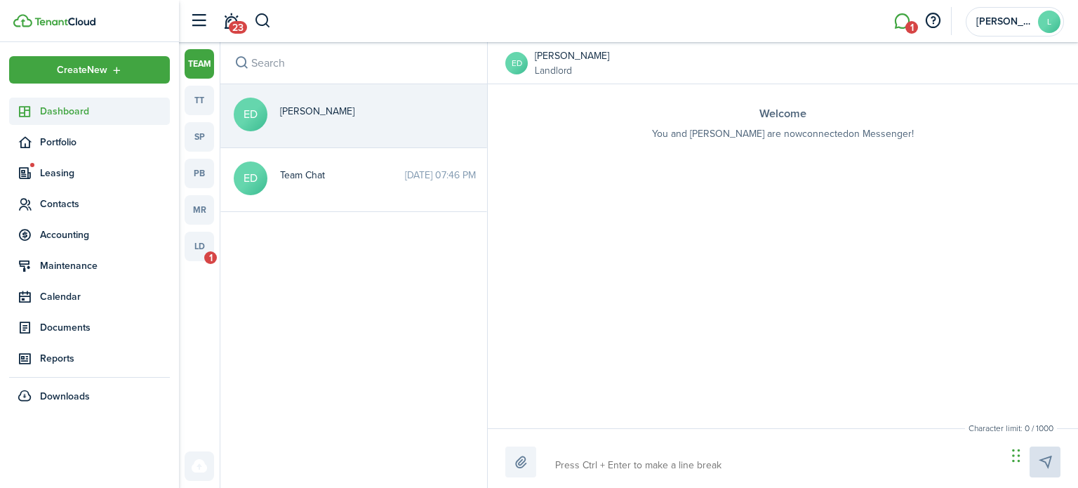
click at [69, 111] on span "Dashboard" at bounding box center [105, 111] width 130 height 15
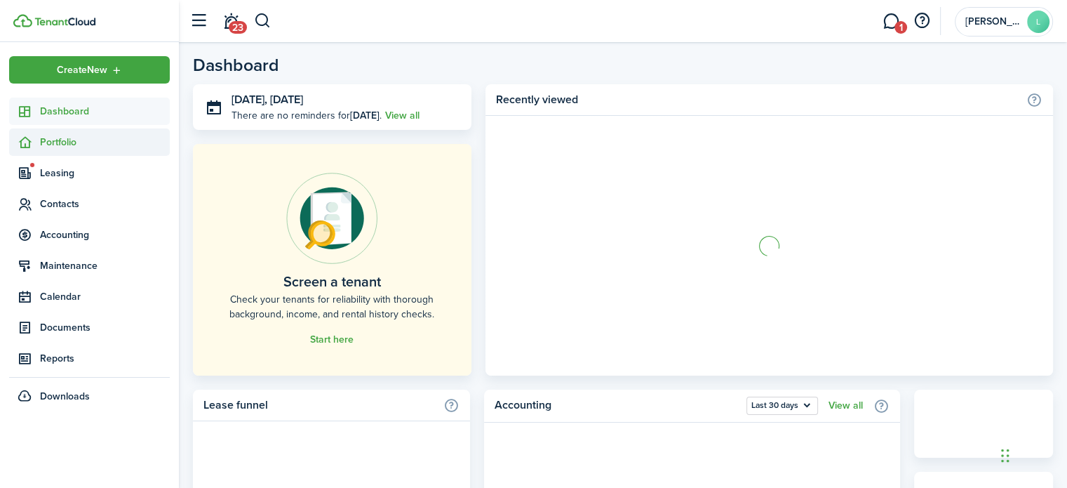
click at [44, 143] on span "Portfolio" at bounding box center [105, 142] width 130 height 15
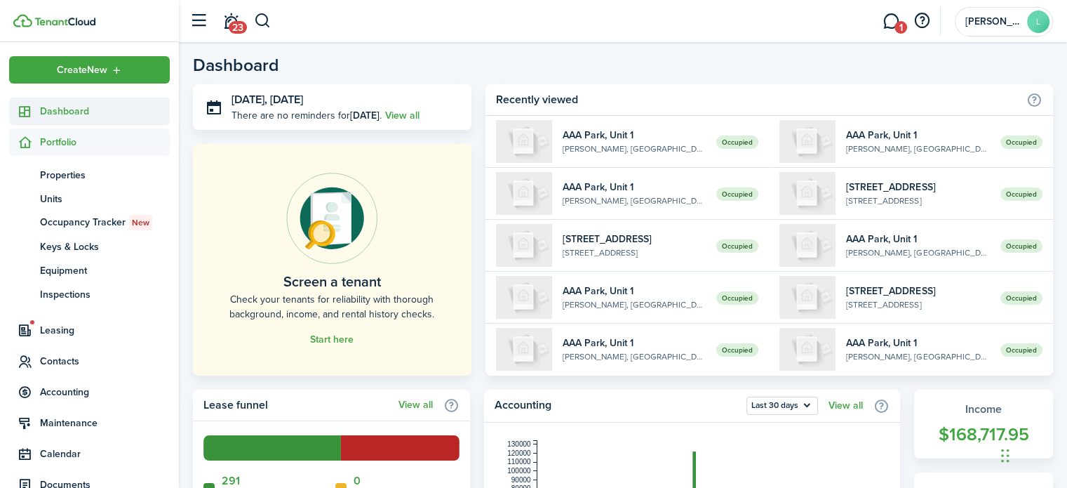
click at [48, 119] on link "Dashboard" at bounding box center [89, 111] width 161 height 27
